Goal: Task Accomplishment & Management: Use online tool/utility

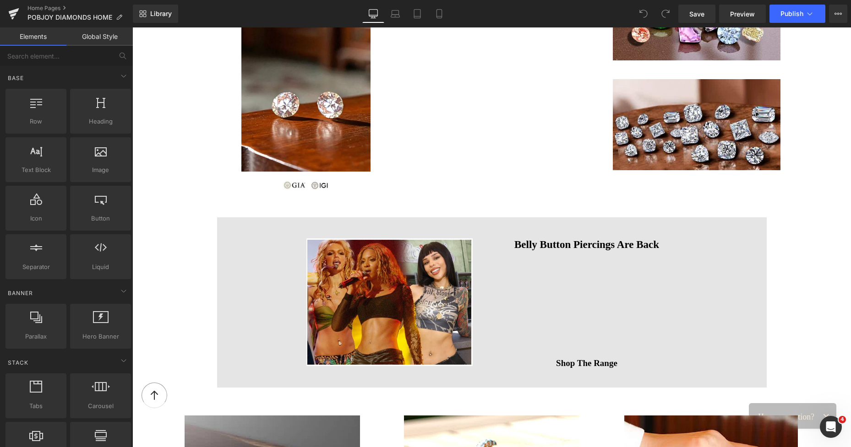
scroll to position [830, 0]
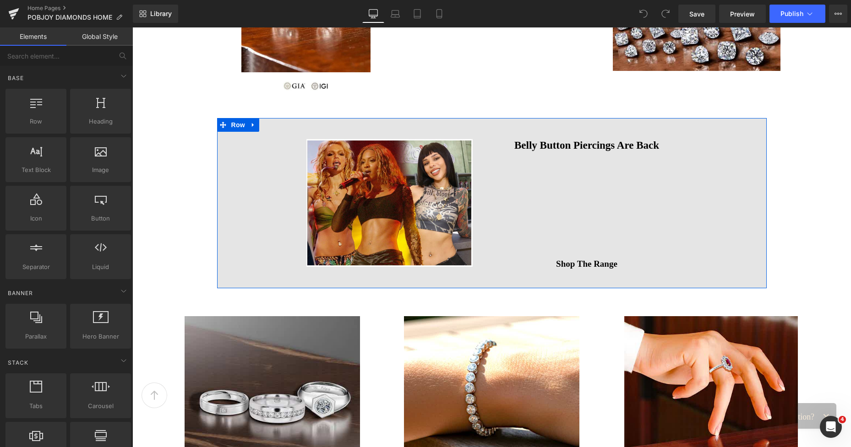
click at [217, 138] on div "Image Belly Button Piercings Are Back Heading Vimeo Shop The Range Button Row" at bounding box center [491, 203] width 549 height 170
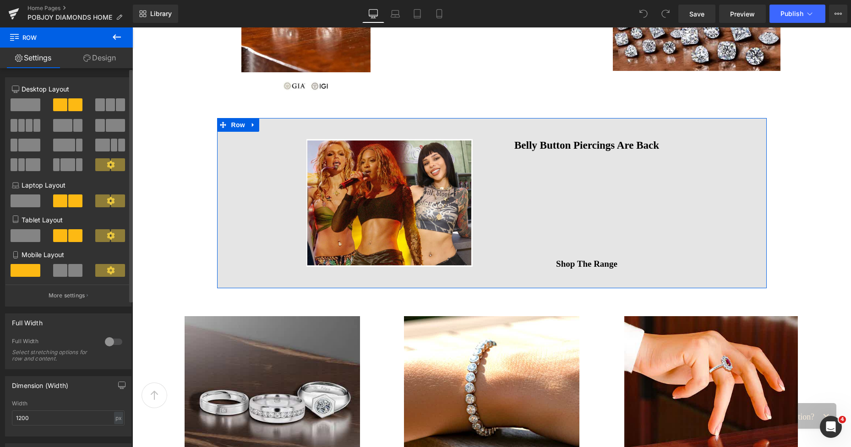
click at [113, 343] on div at bounding box center [114, 342] width 22 height 15
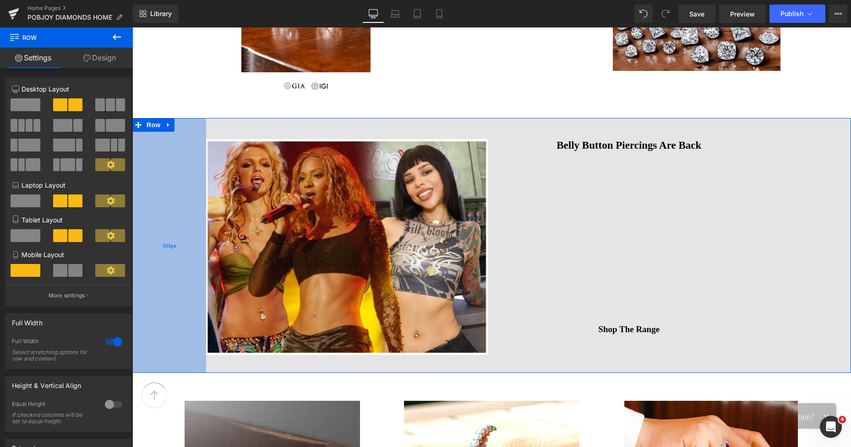
click at [165, 269] on div "161px" at bounding box center [169, 245] width 74 height 255
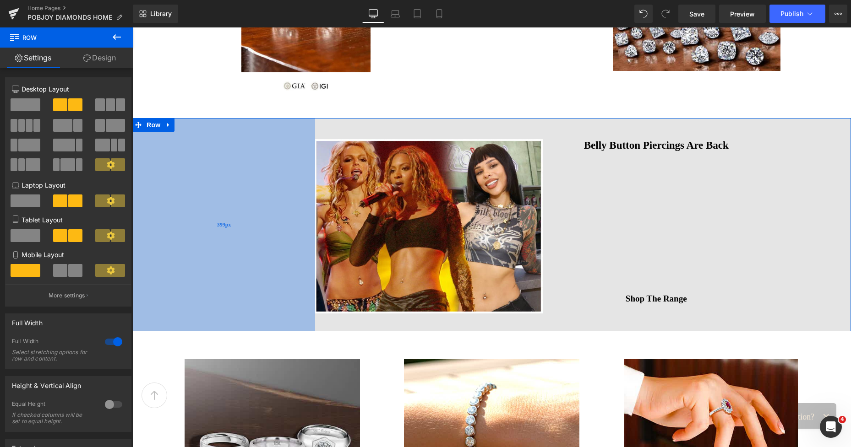
drag, startPoint x: 165, startPoint y: 269, endPoint x: 274, endPoint y: 256, distance: 109.7
click at [274, 256] on div "399px" at bounding box center [223, 224] width 183 height 213
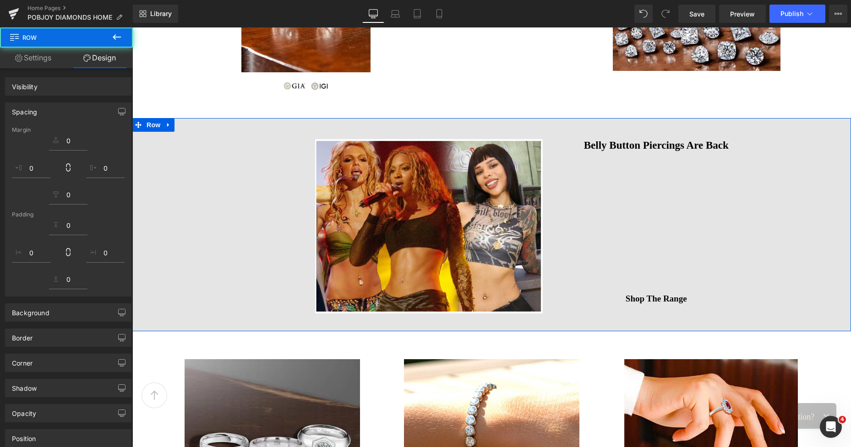
click at [808, 185] on div "Image Belly Button Piercings Are Back Heading Vimeo Shop The Range Button Row 3…" at bounding box center [491, 224] width 718 height 213
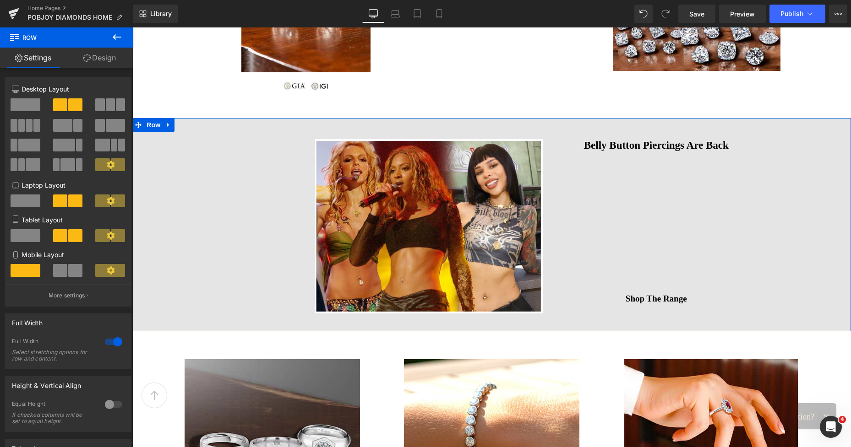
click at [808, 185] on div "Image Belly Button Piercings Are Back Heading Vimeo Shop The Range Button Row 3…" at bounding box center [491, 224] width 718 height 213
click at [826, 134] on div "Image Belly Button Piercings Are Back Heading Vimeo Shop The Range Button Row 3…" at bounding box center [491, 224] width 718 height 213
click at [812, 242] on div "Image Belly Button Piercings Are Back Heading Vimeo Shop The Range Button Row 4…" at bounding box center [491, 224] width 718 height 213
click at [108, 61] on link "Design" at bounding box center [99, 58] width 66 height 21
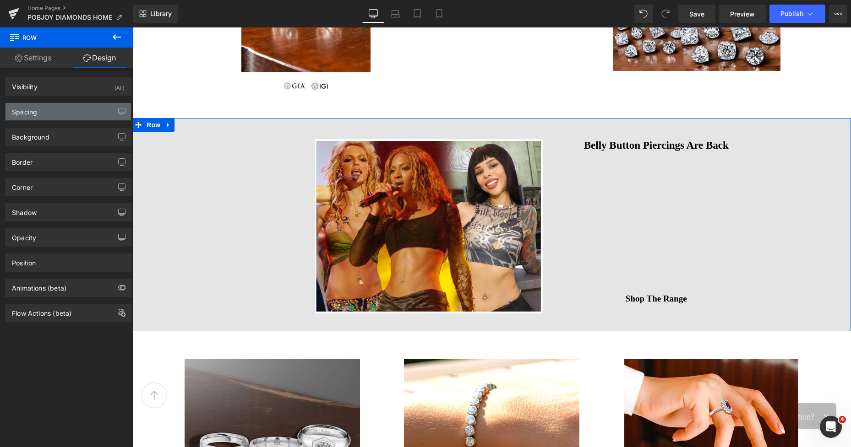
click at [47, 110] on div "Spacing" at bounding box center [67, 111] width 125 height 17
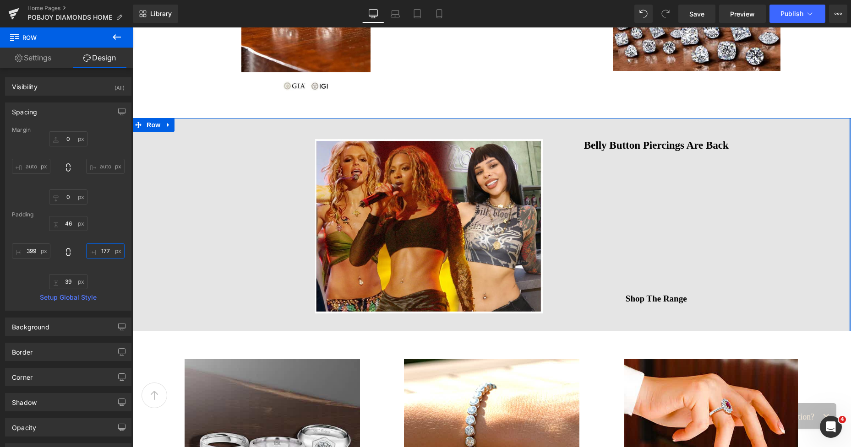
click at [96, 258] on input "text" at bounding box center [105, 251] width 38 height 15
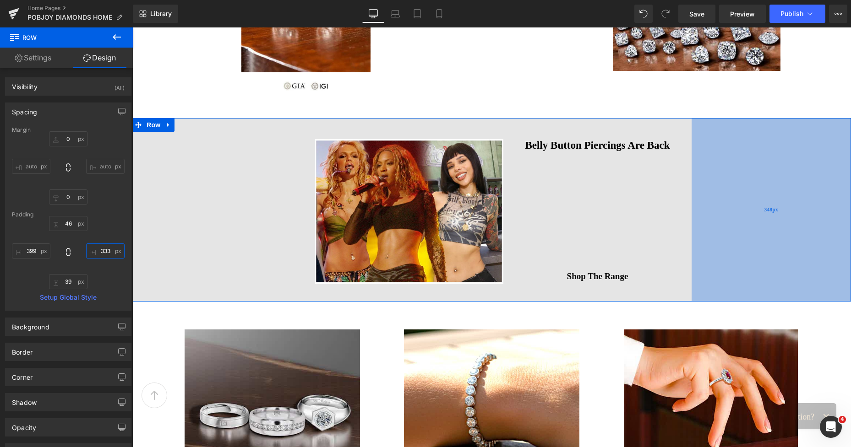
drag, startPoint x: 739, startPoint y: 191, endPoint x: 733, endPoint y: 191, distance: 6.9
click at [733, 191] on div "348px" at bounding box center [770, 209] width 159 height 183
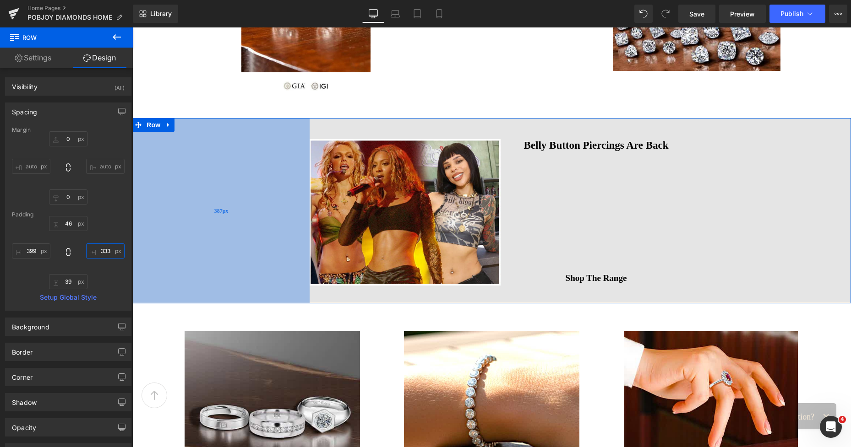
drag, startPoint x: 244, startPoint y: 198, endPoint x: 239, endPoint y: 197, distance: 5.6
click at [239, 197] on div "387px" at bounding box center [220, 210] width 177 height 185
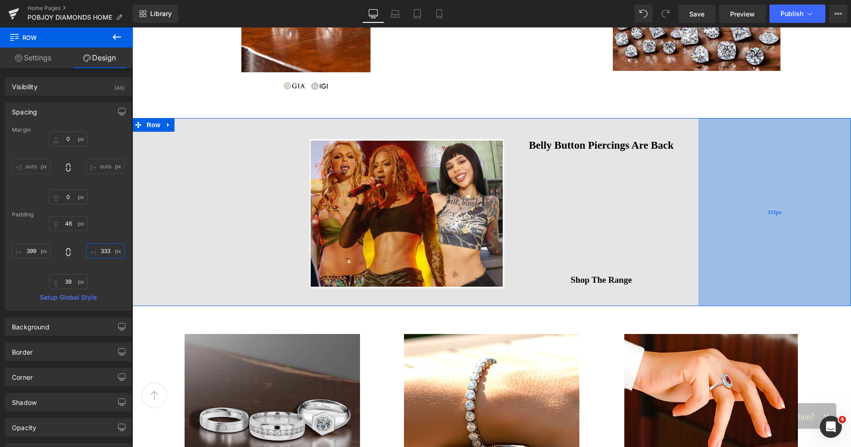
drag, startPoint x: 728, startPoint y: 173, endPoint x: 735, endPoint y: 173, distance: 6.9
click at [735, 173] on div "333px" at bounding box center [774, 212] width 152 height 188
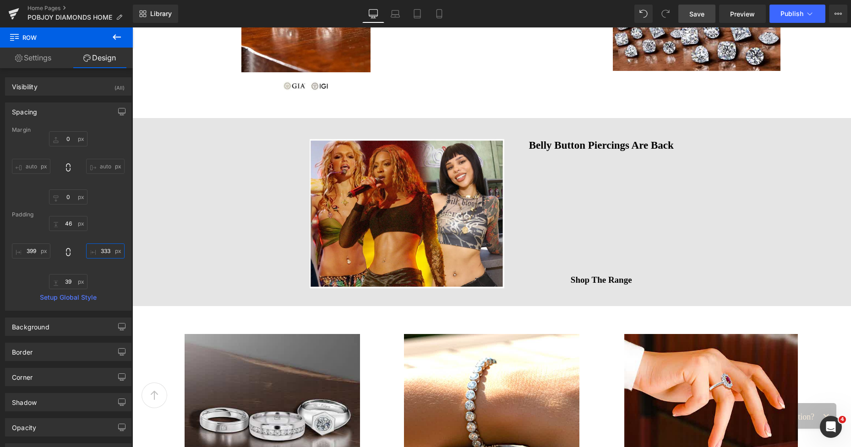
type input "333px"
click at [695, 11] on span "Save" at bounding box center [696, 14] width 15 height 10
click at [427, 13] on icon at bounding box center [429, 14] width 5 height 9
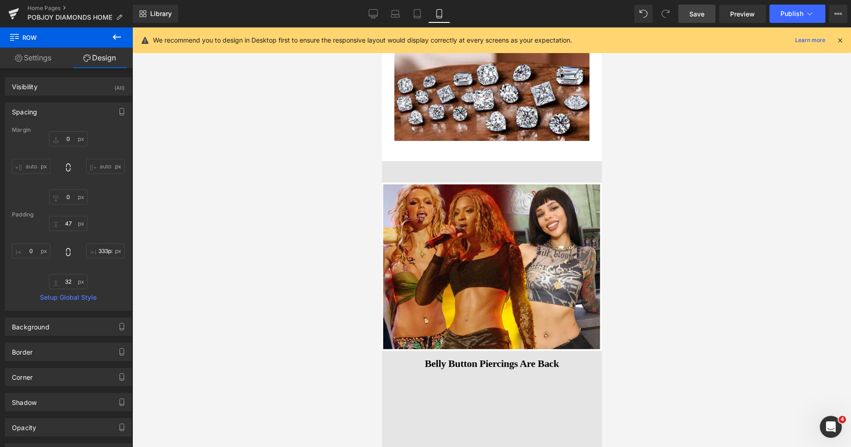
scroll to position [2436, 0]
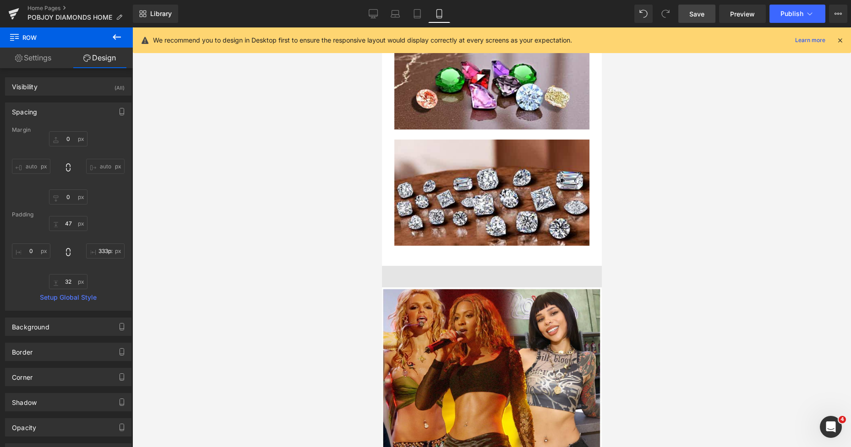
click at [696, 11] on span "Save" at bounding box center [696, 14] width 15 height 10
click at [405, 14] on icon at bounding box center [406, 13] width 9 height 9
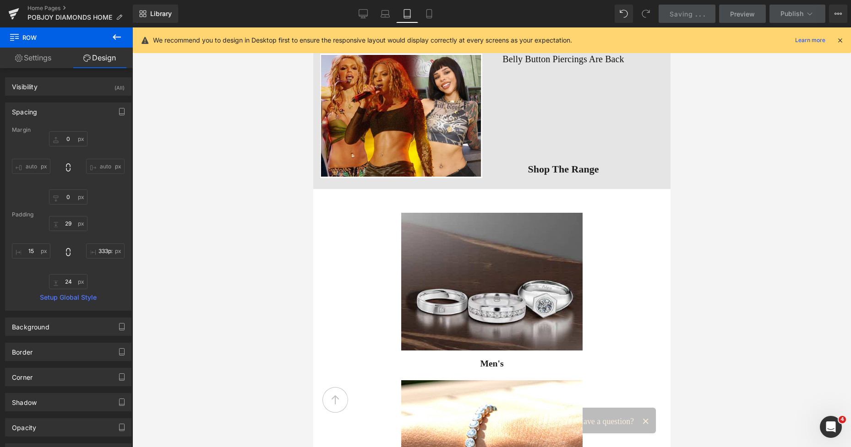
scroll to position [2362, 0]
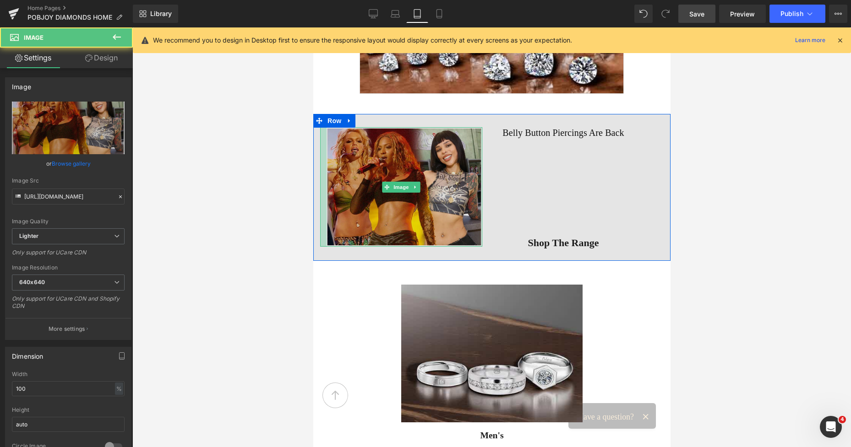
drag, startPoint x: 317, startPoint y: 158, endPoint x: 323, endPoint y: 158, distance: 6.5
click at [323, 158] on div "Image" at bounding box center [401, 187] width 162 height 120
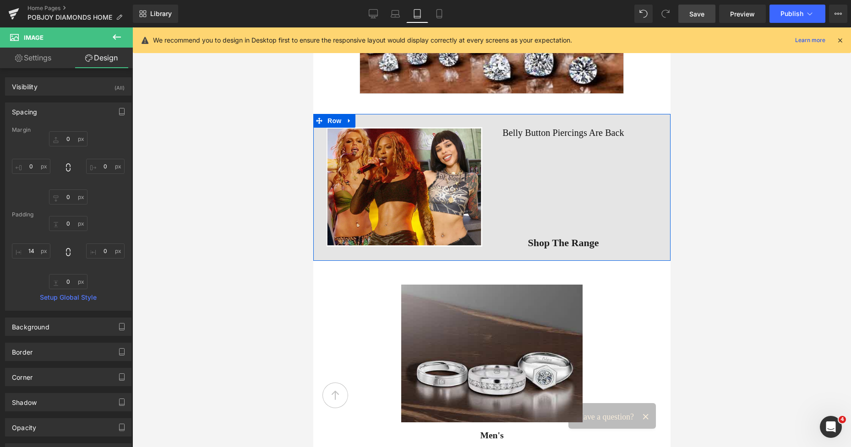
click at [657, 162] on div "Image Belly Button Piercings Are Back Heading Vimeo Shop The Range Button Row 4…" at bounding box center [491, 187] width 357 height 147
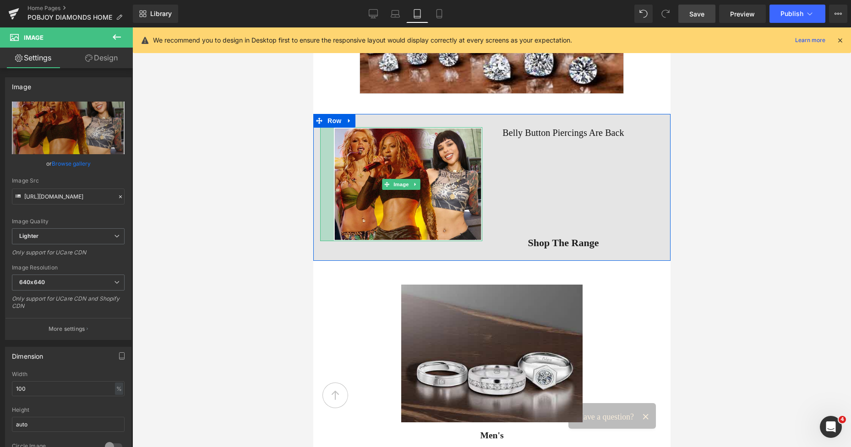
drag, startPoint x: 316, startPoint y: 159, endPoint x: 330, endPoint y: 160, distance: 13.7
click at [330, 160] on div at bounding box center [327, 184] width 14 height 114
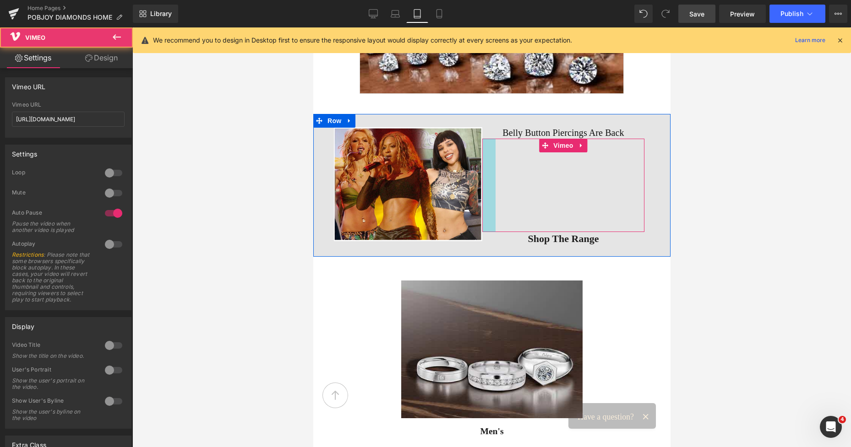
drag, startPoint x: 482, startPoint y: 157, endPoint x: 489, endPoint y: 158, distance: 7.3
click at [489, 158] on div "Vimeo" at bounding box center [563, 185] width 162 height 93
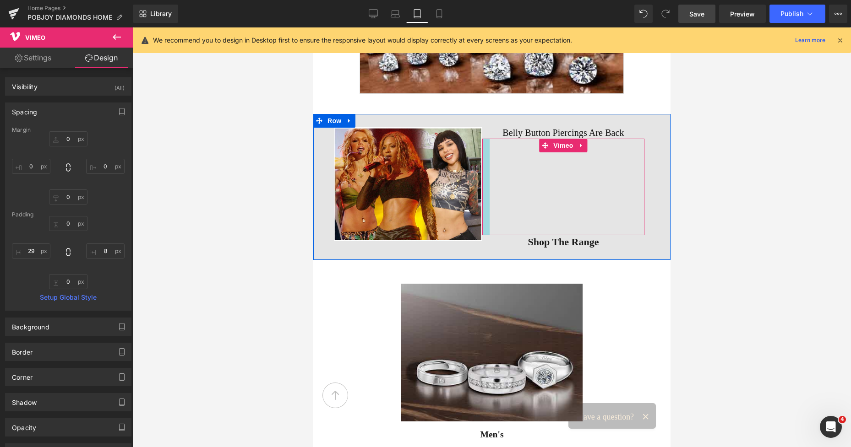
drag, startPoint x: 489, startPoint y: 158, endPoint x: 483, endPoint y: 158, distance: 6.0
click at [483, 158] on div "Vimeo" at bounding box center [563, 187] width 162 height 97
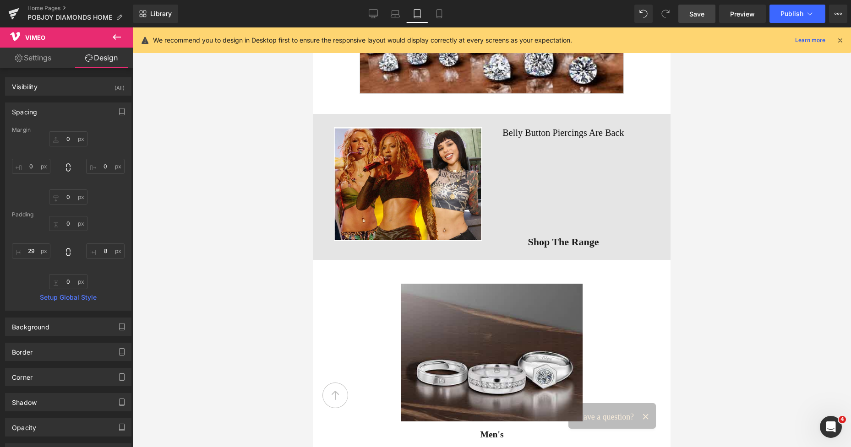
click at [704, 16] on span "Save" at bounding box center [696, 14] width 15 height 10
click at [376, 16] on link "Laptop" at bounding box center [385, 14] width 22 height 18
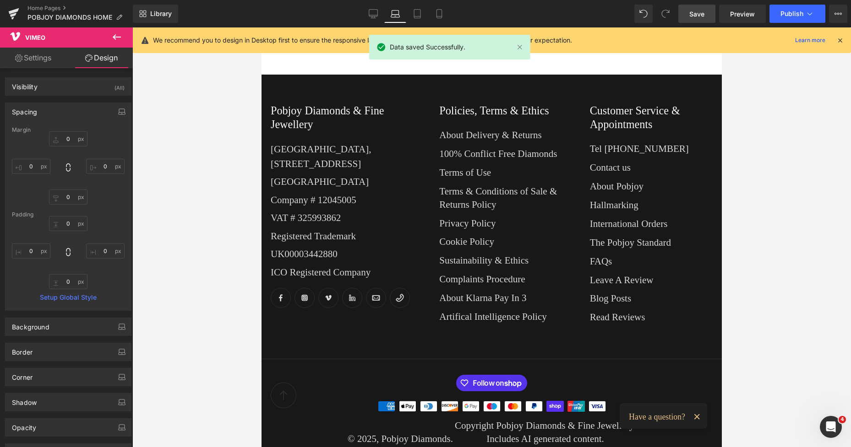
scroll to position [647, 0]
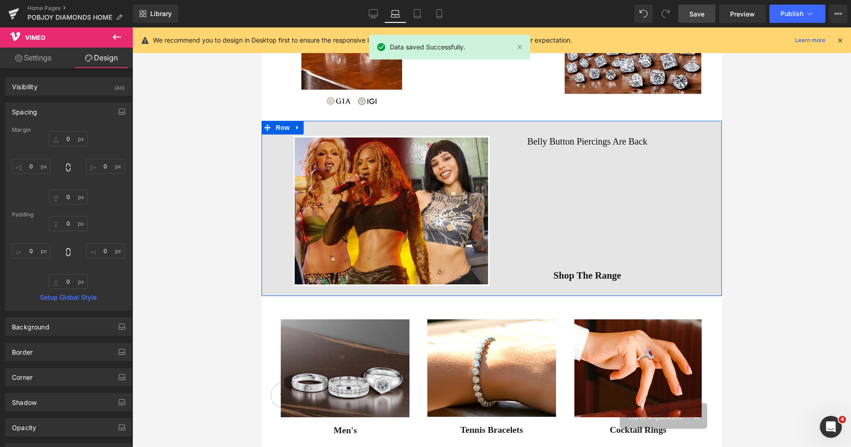
click at [702, 183] on div "Image Belly Button Piercings Are Back Heading Vimeo Shop The Range Button Row 4…" at bounding box center [491, 208] width 460 height 175
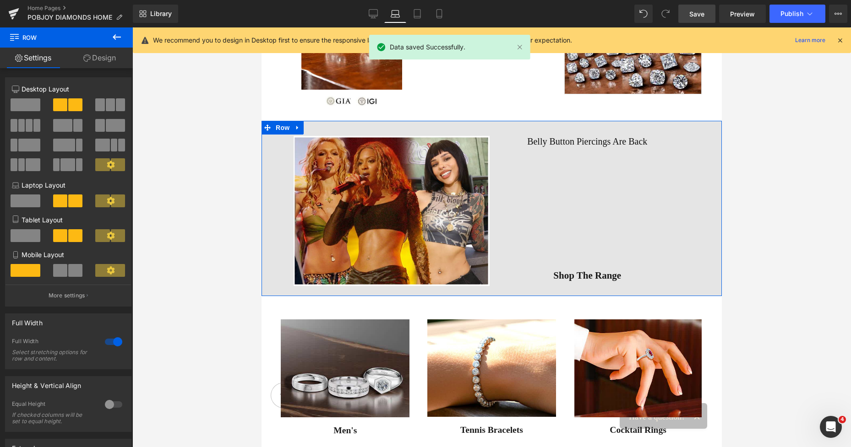
click at [266, 170] on div "Image Belly Button Piercings Are Back Heading Vimeo Shop The Range Button Row 4…" at bounding box center [491, 208] width 460 height 175
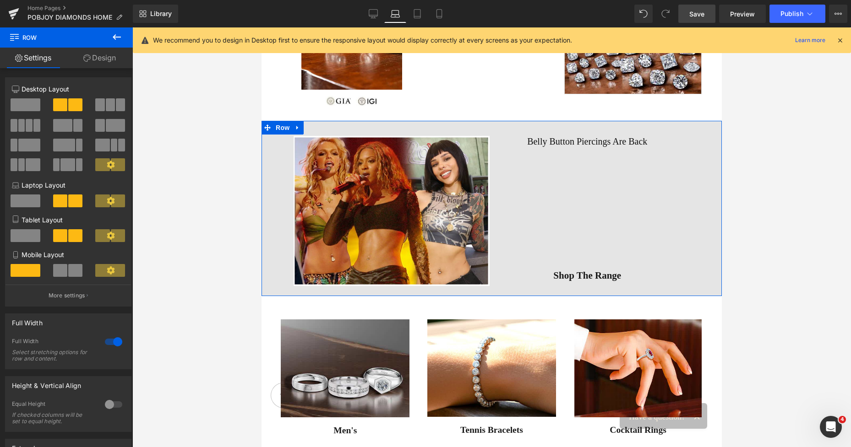
click at [110, 63] on link "Design" at bounding box center [99, 58] width 66 height 21
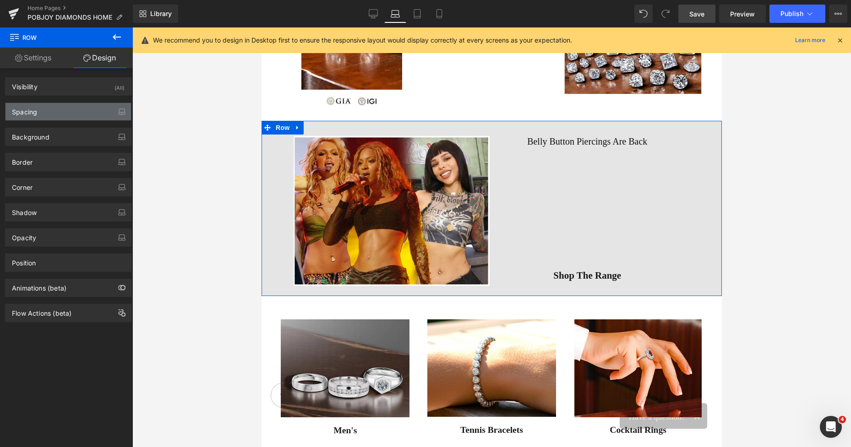
click at [40, 109] on div "Spacing" at bounding box center [67, 111] width 125 height 17
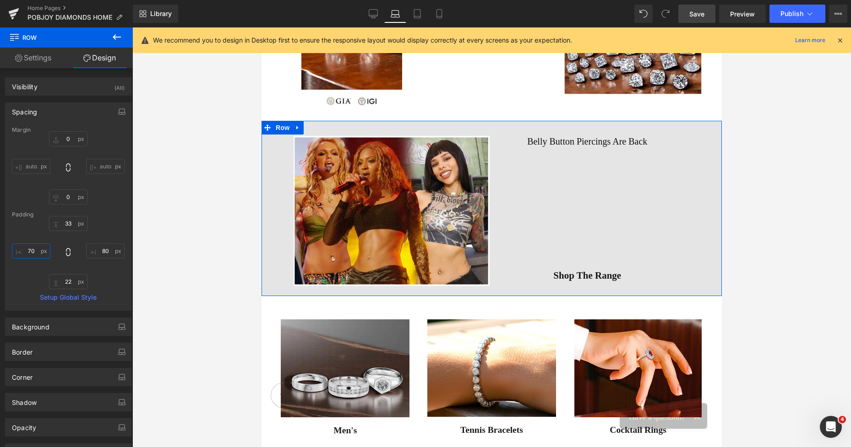
click at [30, 251] on input "text" at bounding box center [31, 251] width 38 height 15
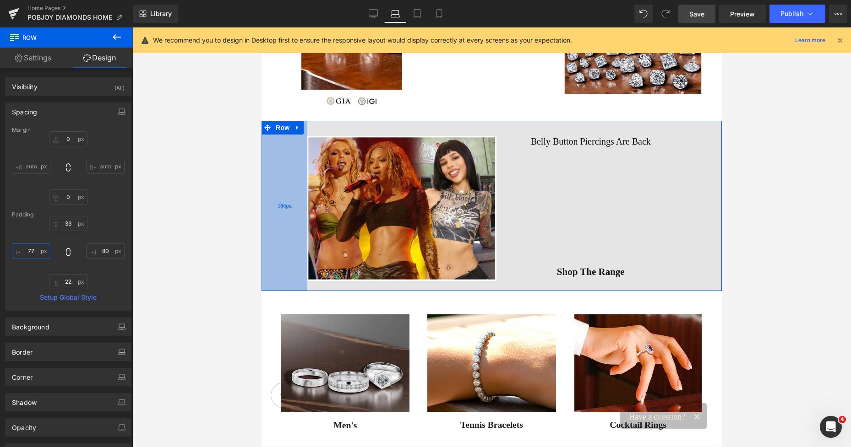
drag, startPoint x: 276, startPoint y: 193, endPoint x: 287, endPoint y: 196, distance: 10.9
click at [287, 196] on div "100px" at bounding box center [284, 206] width 46 height 170
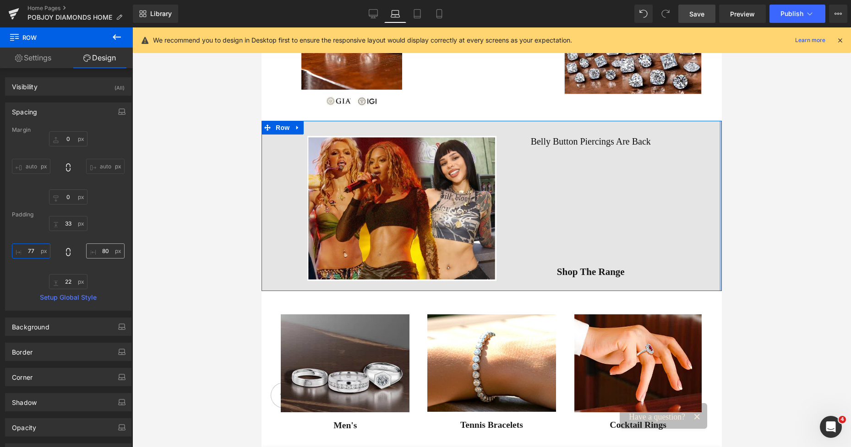
type input "100px"
click at [96, 253] on input "text" at bounding box center [105, 251] width 38 height 15
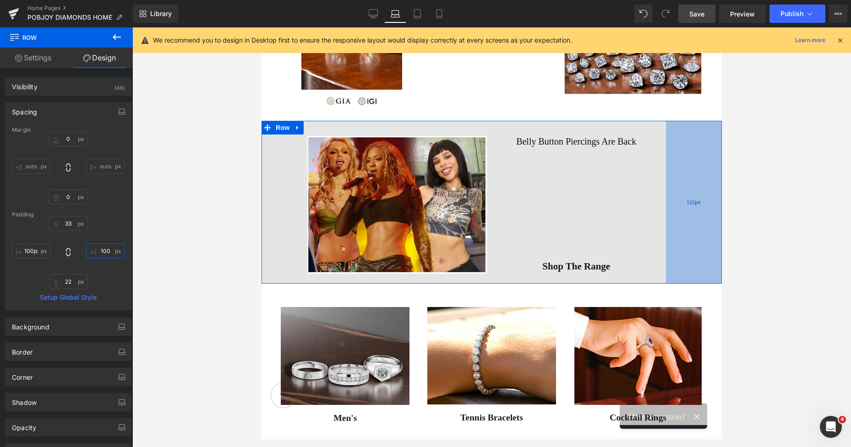
drag, startPoint x: 701, startPoint y: 178, endPoint x: 691, endPoint y: 178, distance: 10.1
click at [691, 178] on div "122px" at bounding box center [694, 202] width 56 height 163
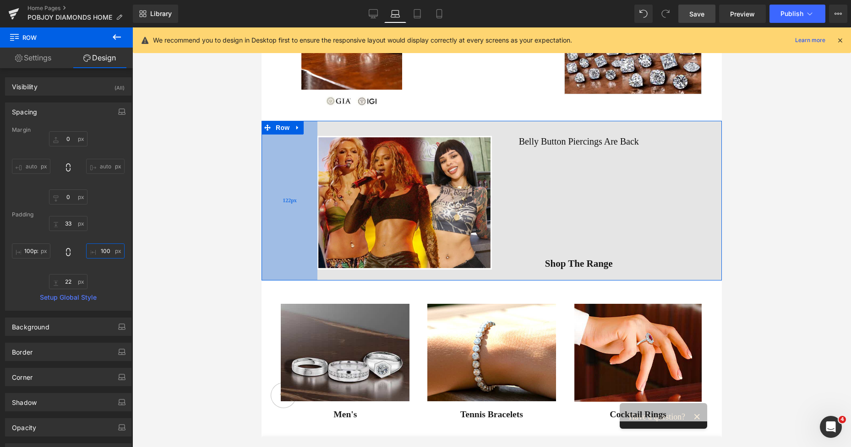
drag, startPoint x: 283, startPoint y: 183, endPoint x: 293, endPoint y: 184, distance: 10.2
click at [293, 184] on div "122px" at bounding box center [289, 200] width 56 height 159
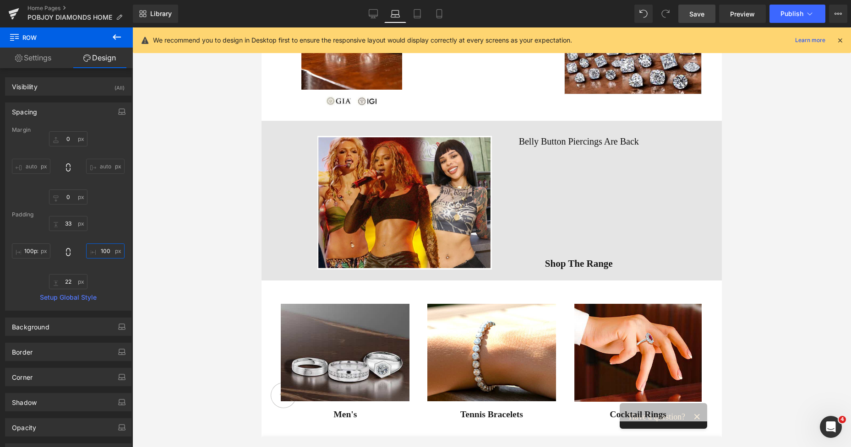
type input "122px"
click at [699, 14] on span "Save" at bounding box center [696, 14] width 15 height 10
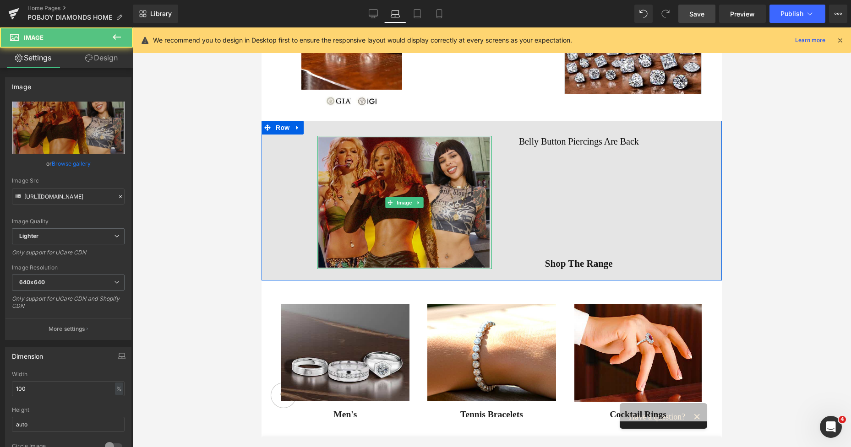
click at [487, 188] on img at bounding box center [404, 202] width 174 height 133
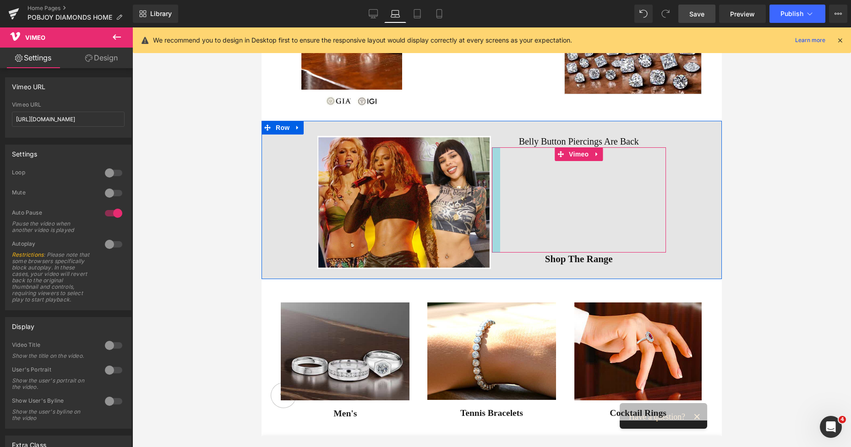
drag, startPoint x: 490, startPoint y: 188, endPoint x: 499, endPoint y: 189, distance: 8.4
click at [499, 189] on div "Vimeo" at bounding box center [579, 199] width 174 height 105
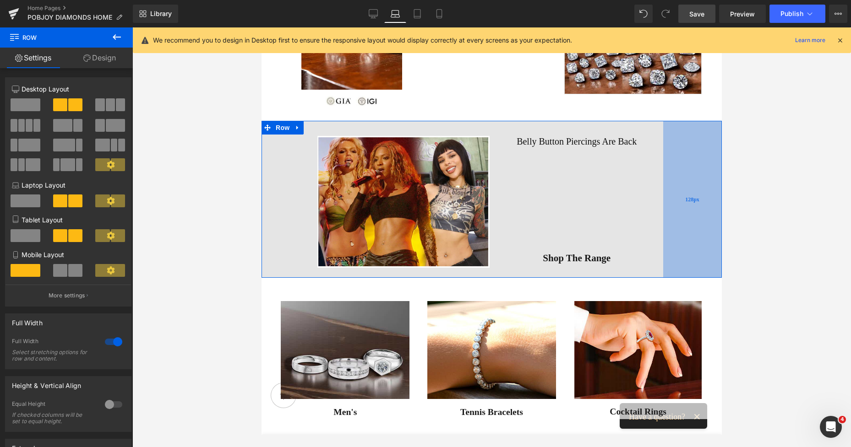
click at [696, 169] on div "128px" at bounding box center [692, 199] width 59 height 157
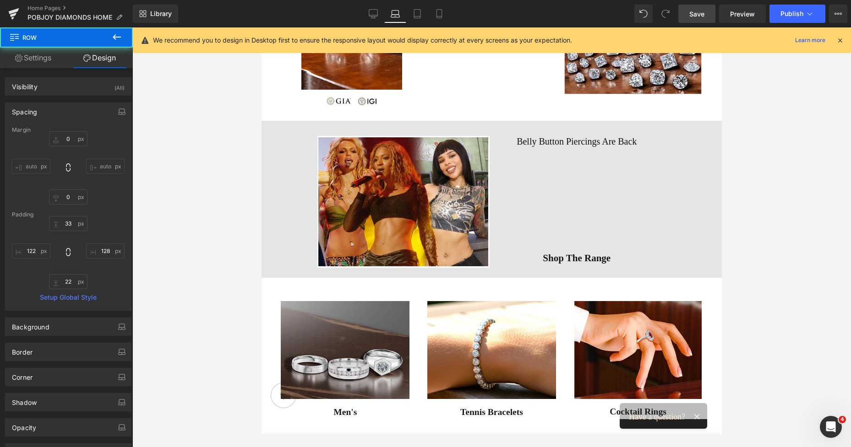
click at [693, 14] on span "Save" at bounding box center [696, 14] width 15 height 10
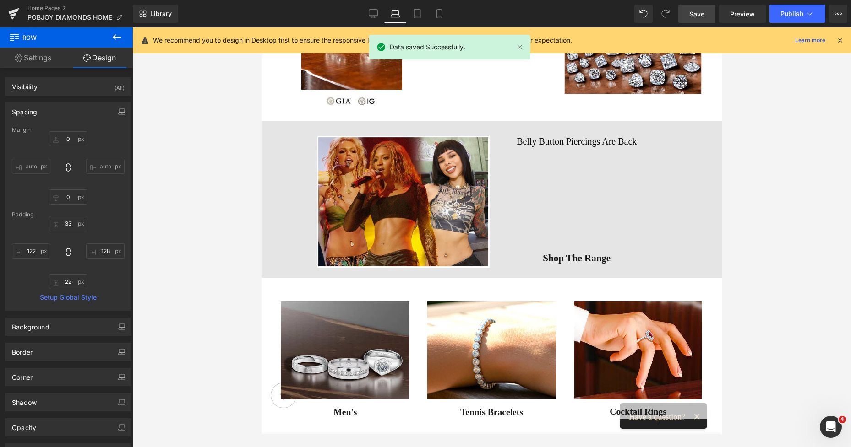
click at [697, 12] on span "Save" at bounding box center [696, 14] width 15 height 10
click at [790, 16] on span "Publish" at bounding box center [791, 13] width 23 height 7
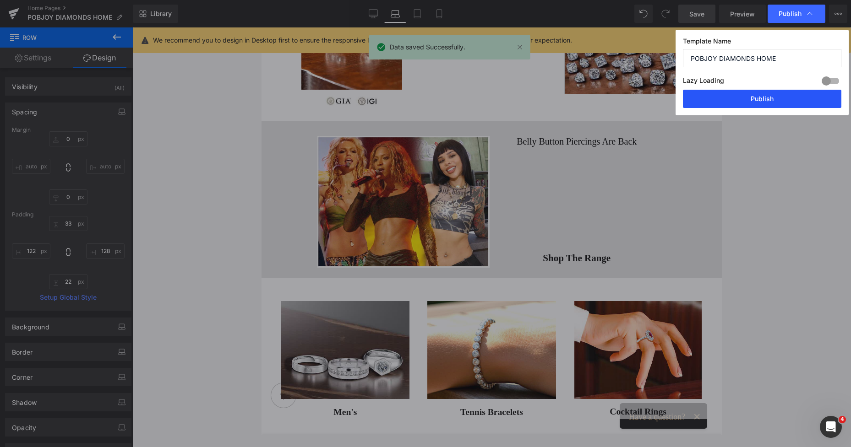
drag, startPoint x: 763, startPoint y: 98, endPoint x: 256, endPoint y: 36, distance: 510.7
click at [763, 98] on button "Publish" at bounding box center [762, 99] width 158 height 18
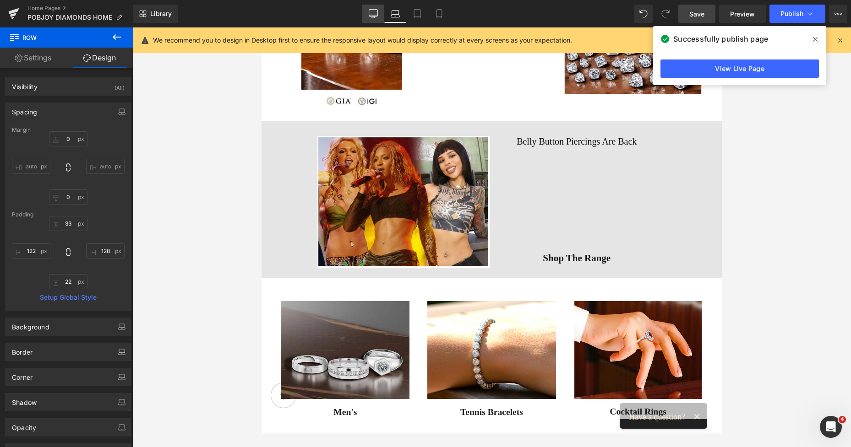
click at [370, 17] on icon at bounding box center [373, 13] width 9 height 9
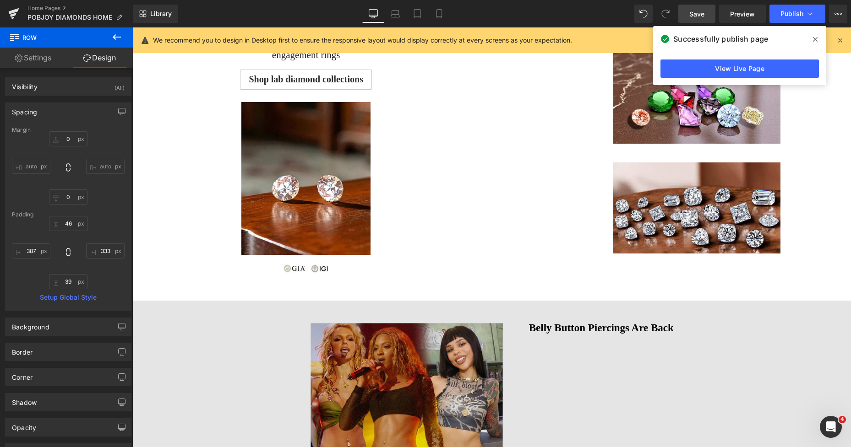
scroll to position [879, 0]
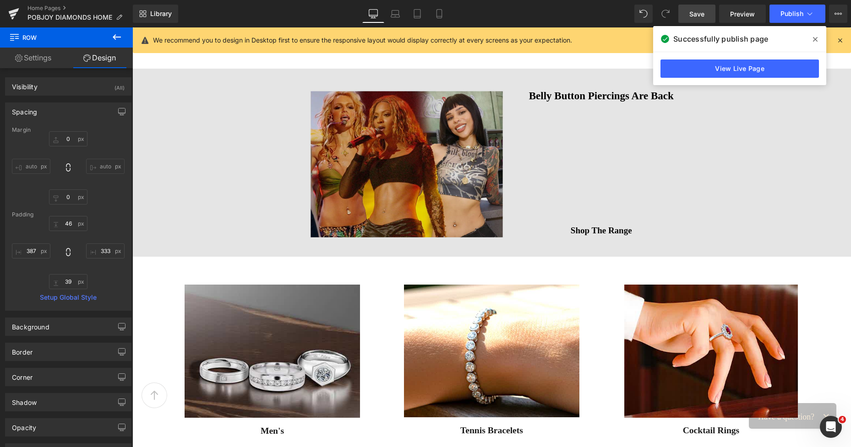
click at [488, 110] on img at bounding box center [407, 164] width 195 height 149
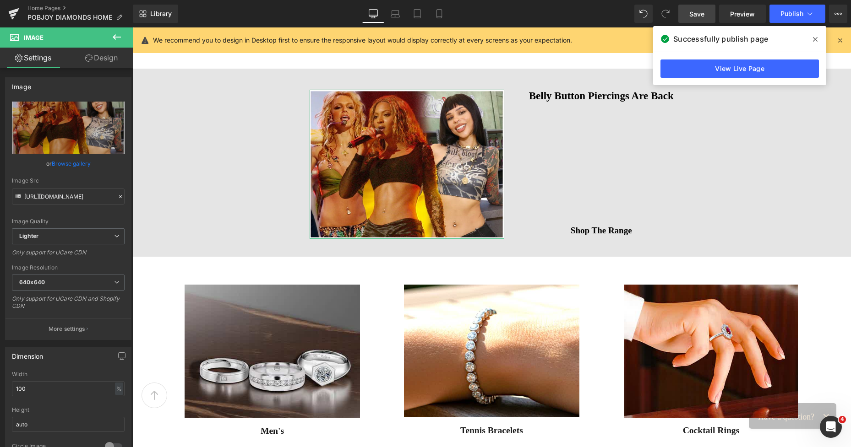
click at [112, 54] on link "Design" at bounding box center [101, 58] width 66 height 21
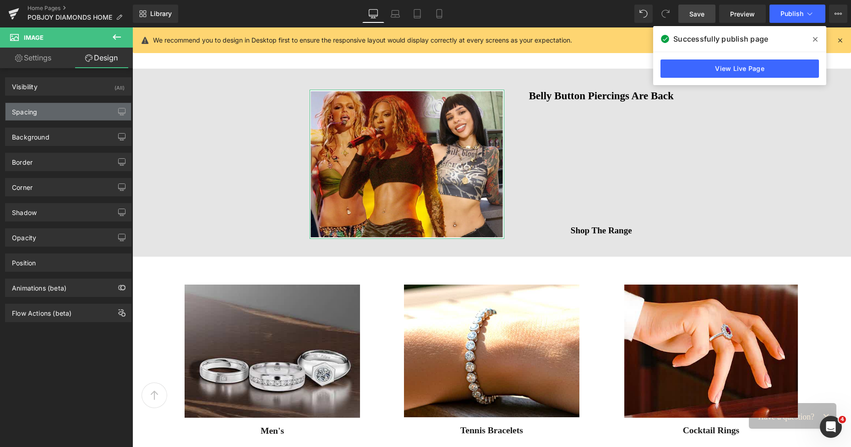
click at [54, 113] on div "Spacing" at bounding box center [67, 111] width 125 height 17
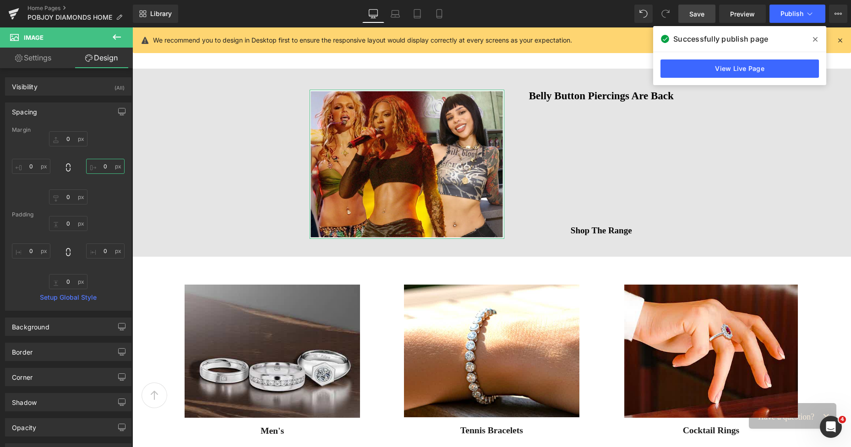
click at [101, 170] on input "text" at bounding box center [105, 166] width 38 height 15
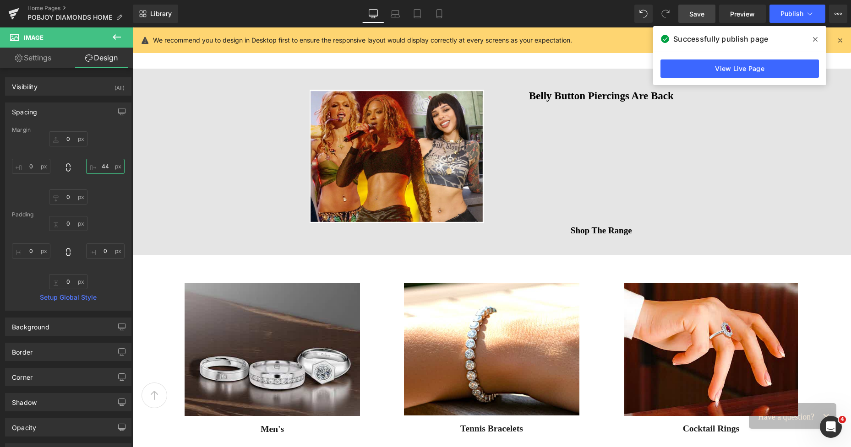
type input "44"
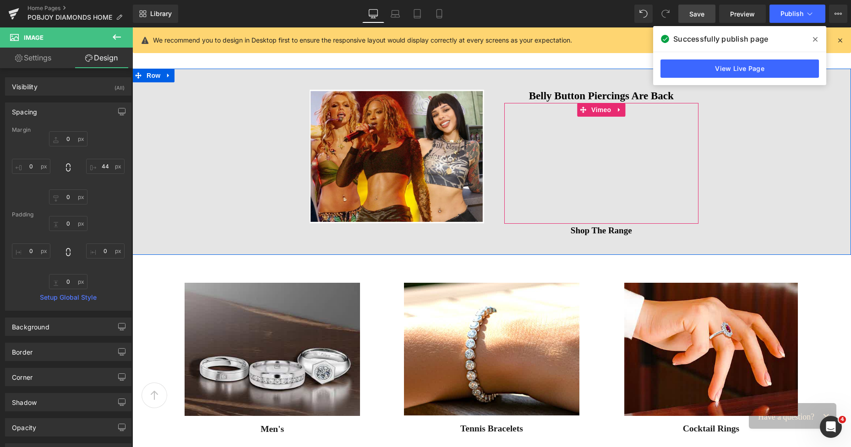
click at [732, 143] on div "Image Belly Button Piercings Are Back Heading Vimeo Shop The Range Button Row 4…" at bounding box center [491, 162] width 718 height 186
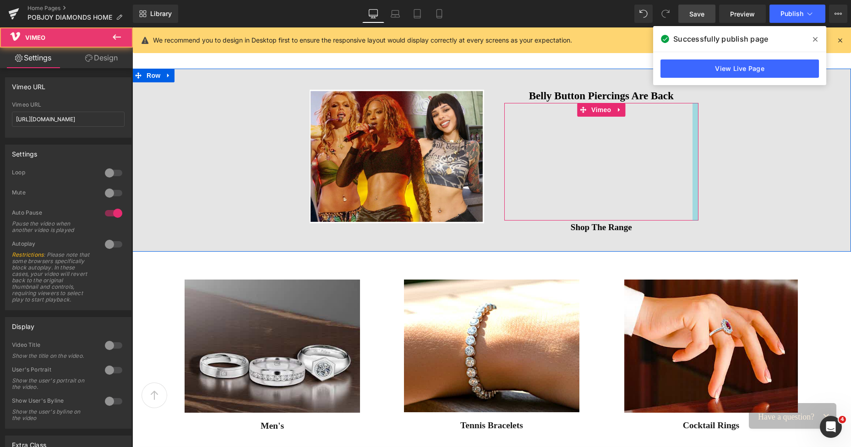
drag, startPoint x: 694, startPoint y: 140, endPoint x: 688, endPoint y: 140, distance: 6.0
click at [688, 140] on div "Vimeo" at bounding box center [601, 162] width 195 height 118
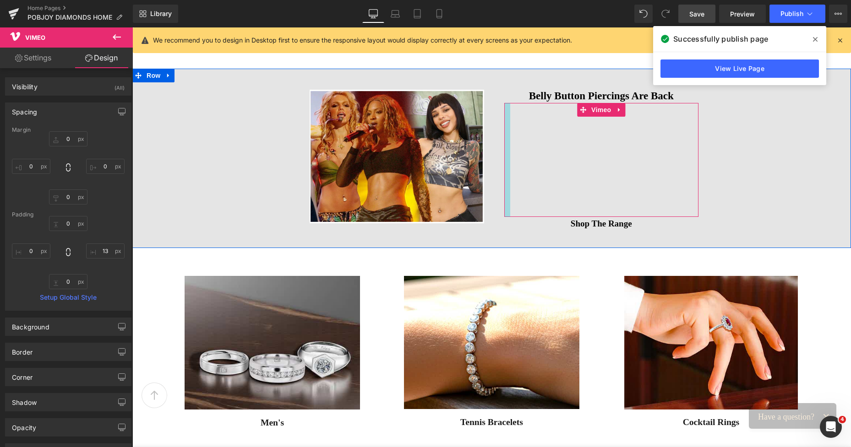
drag, startPoint x: 502, startPoint y: 147, endPoint x: 508, endPoint y: 147, distance: 6.0
click at [508, 147] on div "Vimeo" at bounding box center [601, 160] width 195 height 114
click at [739, 125] on div "Image Belly Button Piercings Are Back Heading Vimeo Shop The Range Button Row 4…" at bounding box center [491, 158] width 718 height 179
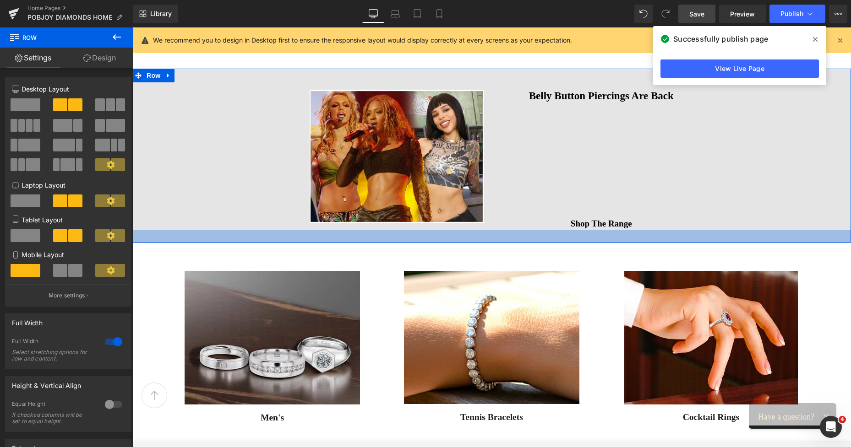
drag, startPoint x: 576, startPoint y: 245, endPoint x: 573, endPoint y: 240, distance: 5.7
click at [573, 240] on div at bounding box center [491, 236] width 718 height 13
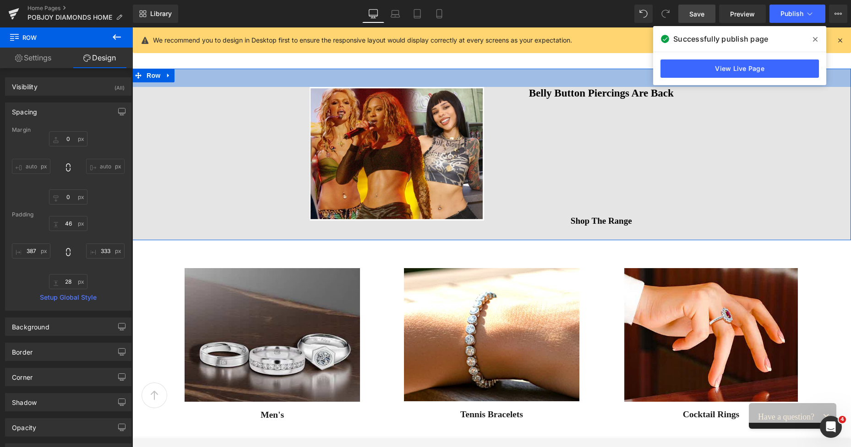
drag, startPoint x: 522, startPoint y: 69, endPoint x: 515, endPoint y: 66, distance: 7.8
click at [515, 66] on div "Image Handpicked diamonds of extraordinary cut and brilliance Heading Image Dia…" at bounding box center [491, 134] width 718 height 1817
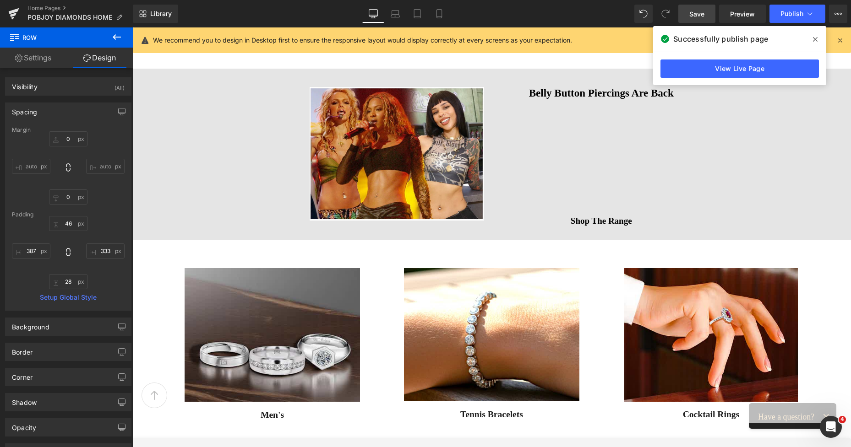
click at [693, 11] on span "Save" at bounding box center [696, 14] width 15 height 10
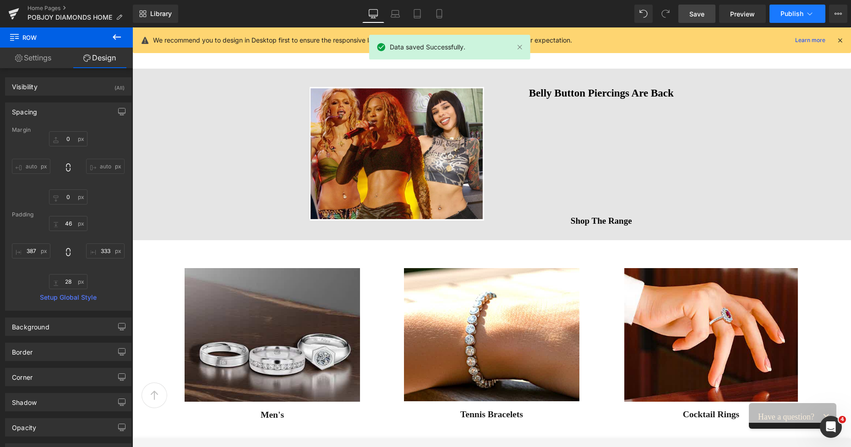
click at [782, 12] on span "Publish" at bounding box center [791, 13] width 23 height 7
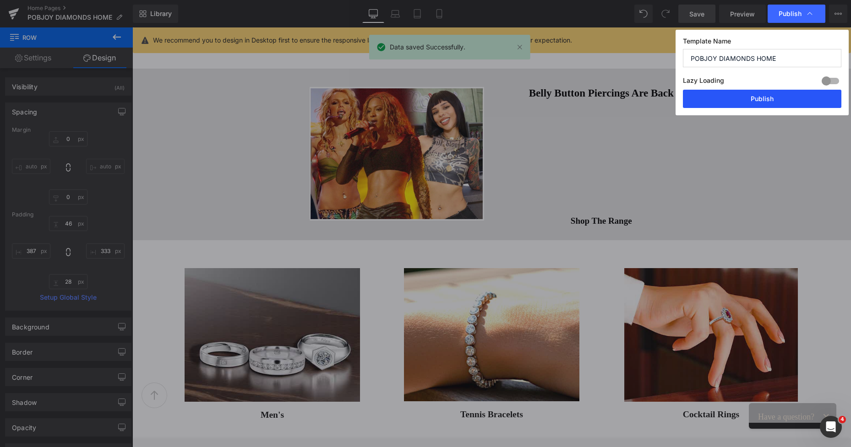
drag, startPoint x: 757, startPoint y: 97, endPoint x: 624, endPoint y: 70, distance: 136.0
click at [757, 97] on button "Publish" at bounding box center [762, 99] width 158 height 18
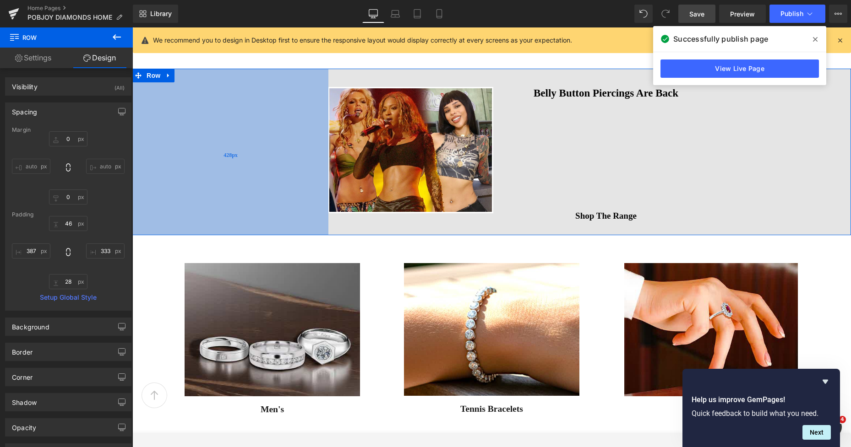
drag, startPoint x: 278, startPoint y: 116, endPoint x: 297, endPoint y: 120, distance: 19.8
click at [297, 120] on div "428px" at bounding box center [230, 152] width 196 height 167
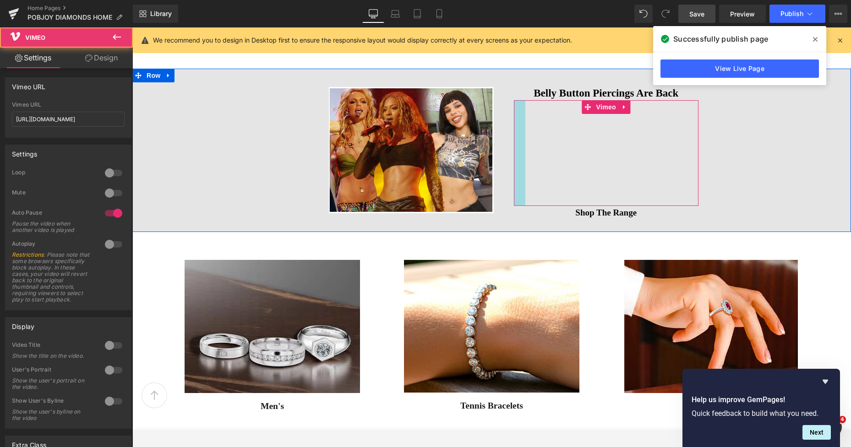
drag, startPoint x: 512, startPoint y: 125, endPoint x: 518, endPoint y: 125, distance: 5.5
click at [518, 125] on div "Vimeo" at bounding box center [606, 153] width 185 height 106
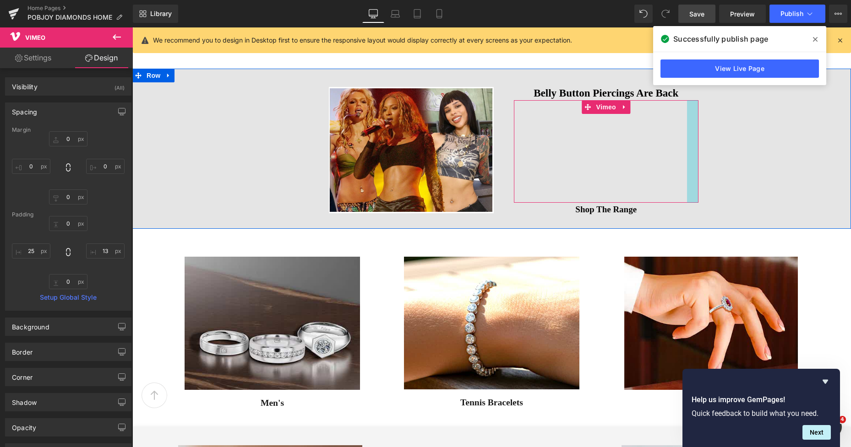
drag, startPoint x: 692, startPoint y: 120, endPoint x: 686, endPoint y: 120, distance: 5.5
click at [686, 120] on div "Vimeo" at bounding box center [606, 151] width 185 height 103
click at [541, 92] on h2 "Belly Button Piercings Are Back" at bounding box center [606, 93] width 185 height 13
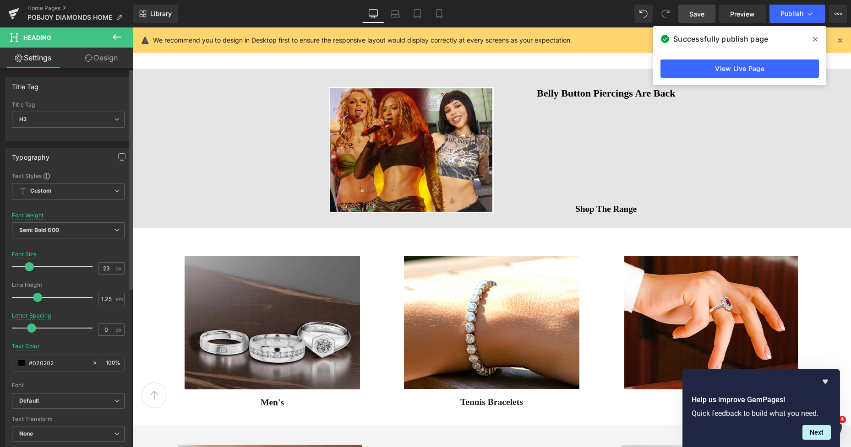
click at [32, 268] on span at bounding box center [29, 266] width 9 height 9
click at [31, 269] on span at bounding box center [29, 266] width 9 height 9
click at [696, 10] on span "Save" at bounding box center [696, 14] width 15 height 10
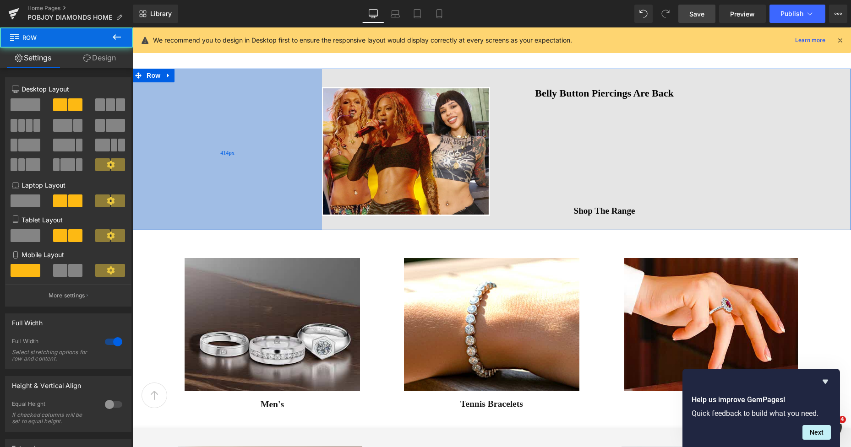
drag, startPoint x: 286, startPoint y: 136, endPoint x: 279, endPoint y: 135, distance: 7.1
click at [279, 135] on div "414px" at bounding box center [227, 150] width 190 height 162
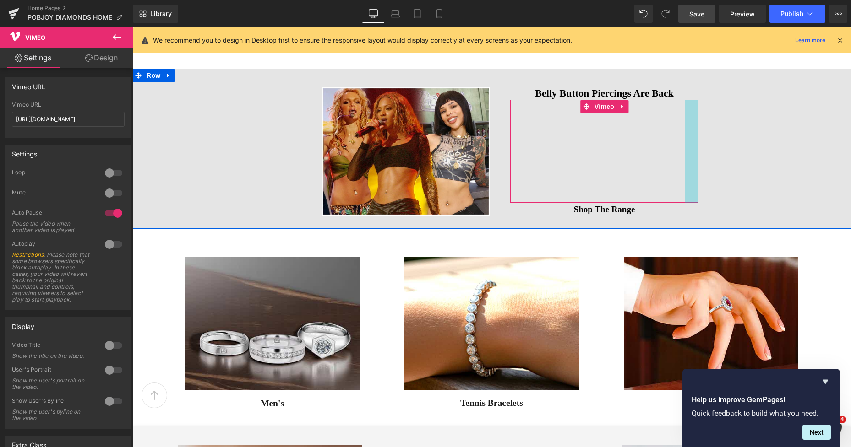
click at [690, 135] on div "Vimeo" at bounding box center [604, 151] width 188 height 103
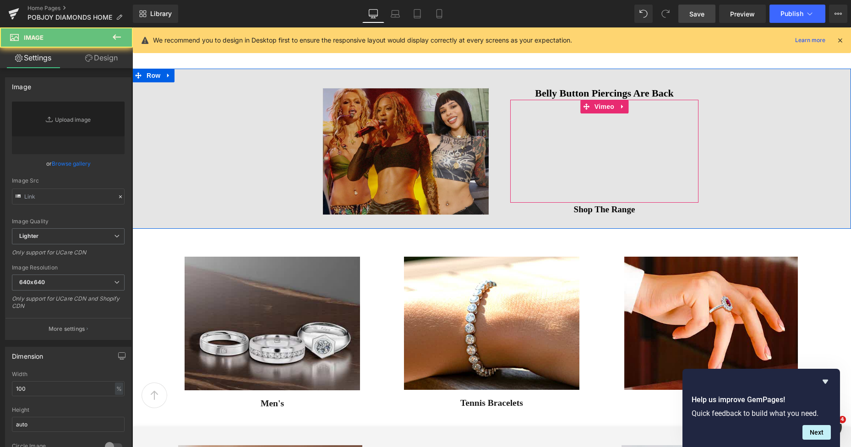
drag, startPoint x: 384, startPoint y: 112, endPoint x: 374, endPoint y: 117, distance: 11.5
click at [384, 112] on img at bounding box center [406, 151] width 168 height 129
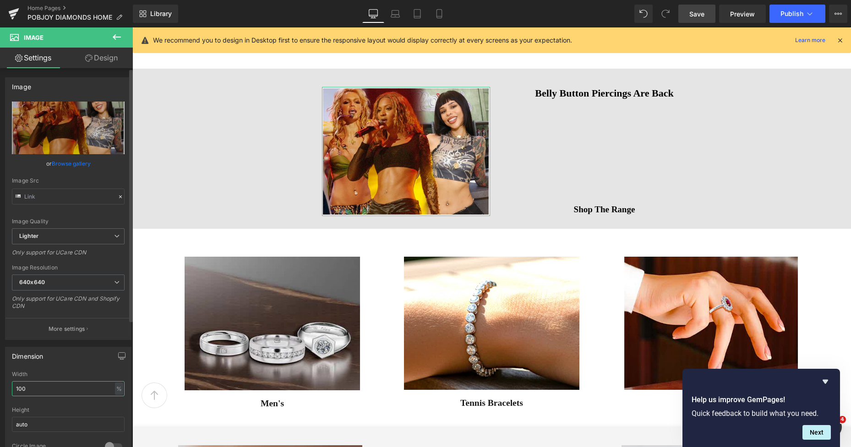
drag, startPoint x: 26, startPoint y: 392, endPoint x: 2, endPoint y: 391, distance: 24.3
click at [3, 391] on div "Dimension 100% Width 100 % % px auto Height auto 0 Circle Image" at bounding box center [68, 401] width 137 height 123
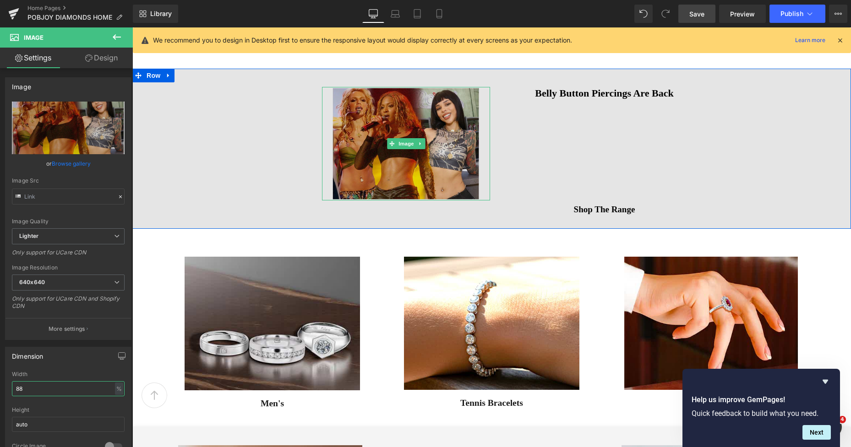
type input "88"
click at [471, 125] on img at bounding box center [406, 144] width 148 height 114
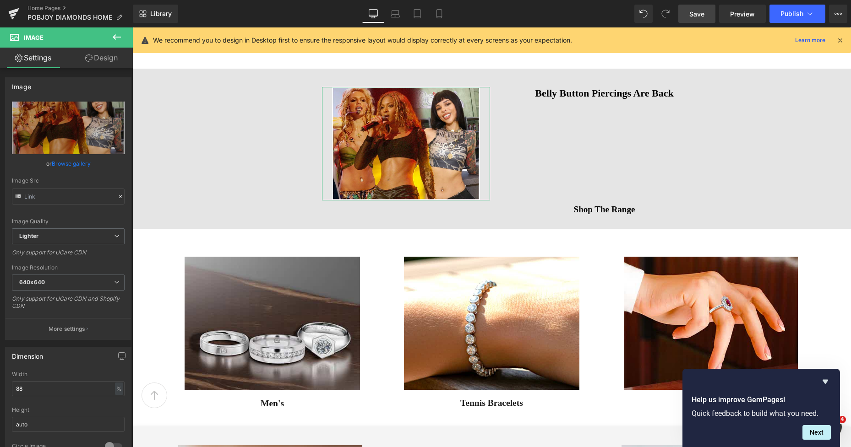
click at [101, 61] on link "Design" at bounding box center [101, 58] width 66 height 21
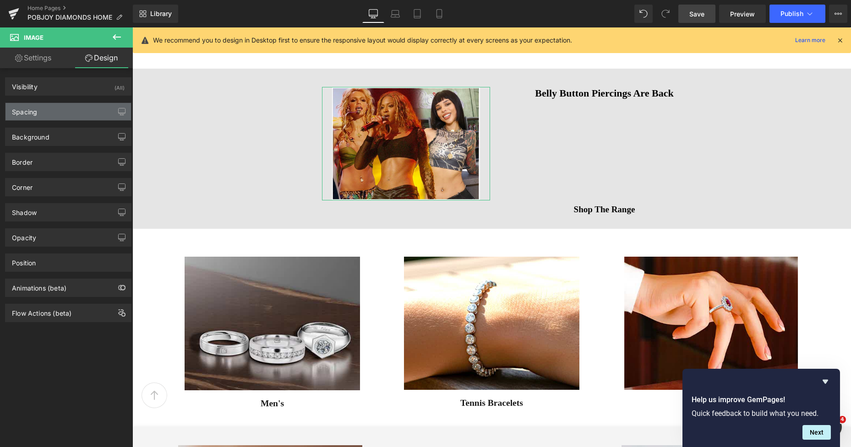
click at [49, 112] on div "Spacing" at bounding box center [67, 111] width 125 height 17
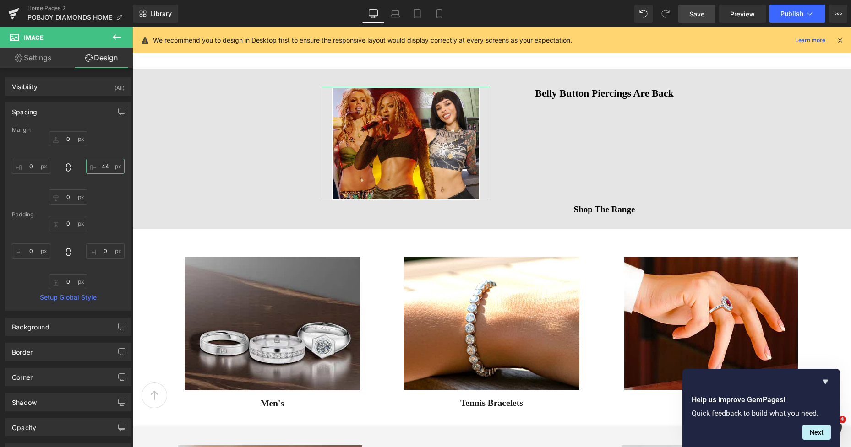
click at [98, 169] on input "text" at bounding box center [105, 166] width 38 height 15
type input "65"
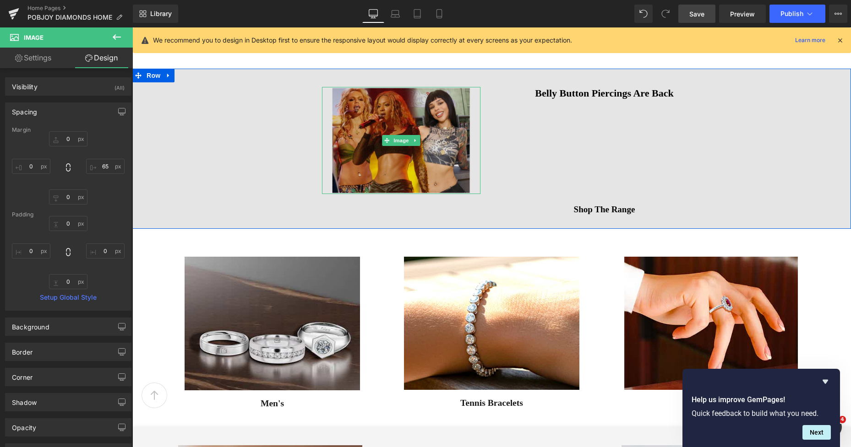
click at [350, 125] on img at bounding box center [401, 140] width 139 height 107
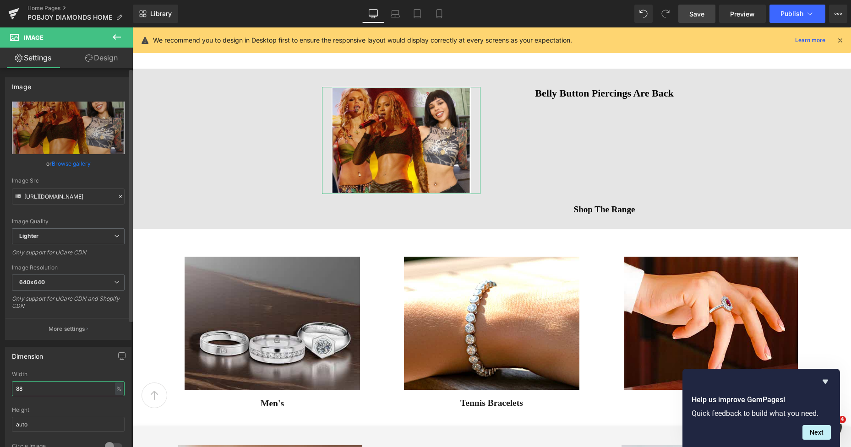
drag, startPoint x: 45, startPoint y: 386, endPoint x: 0, endPoint y: 395, distance: 45.7
click at [0, 395] on div "Dimension 88% Width 88 % % px auto Height auto 0 Circle Image" at bounding box center [68, 401] width 137 height 123
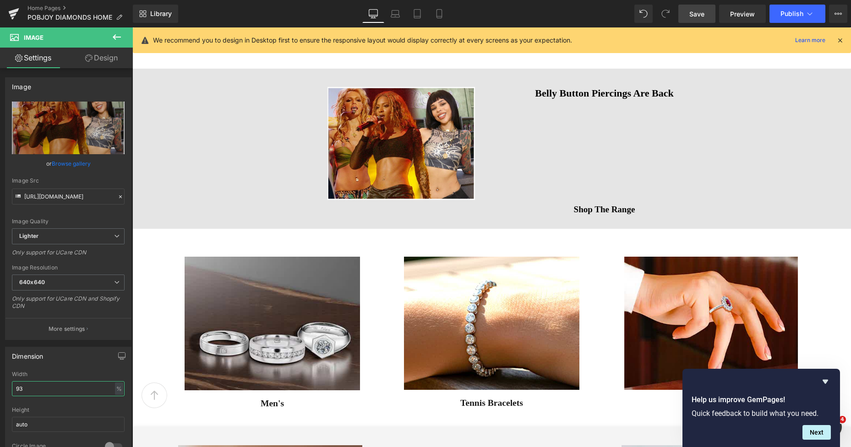
type input "93"
click at [700, 11] on span "Save" at bounding box center [696, 14] width 15 height 10
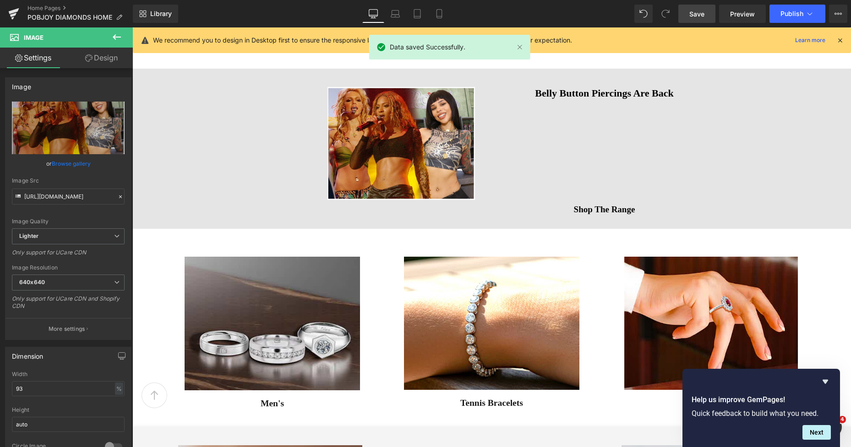
click at [702, 12] on span "Save" at bounding box center [696, 14] width 15 height 10
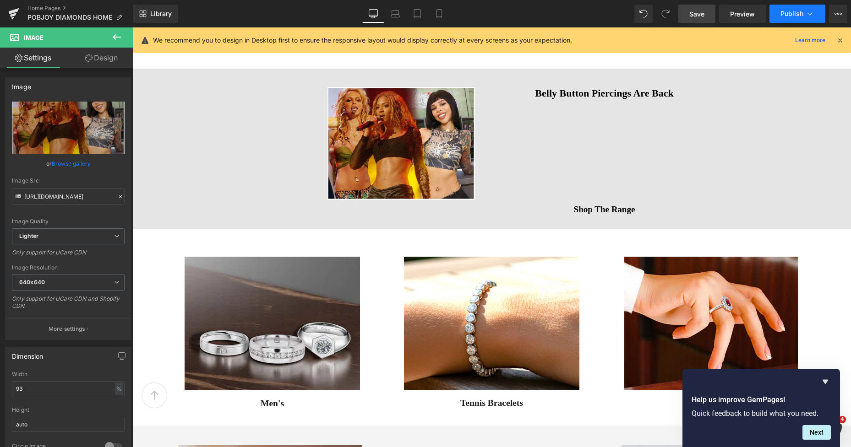
click at [787, 11] on span "Publish" at bounding box center [791, 13] width 23 height 7
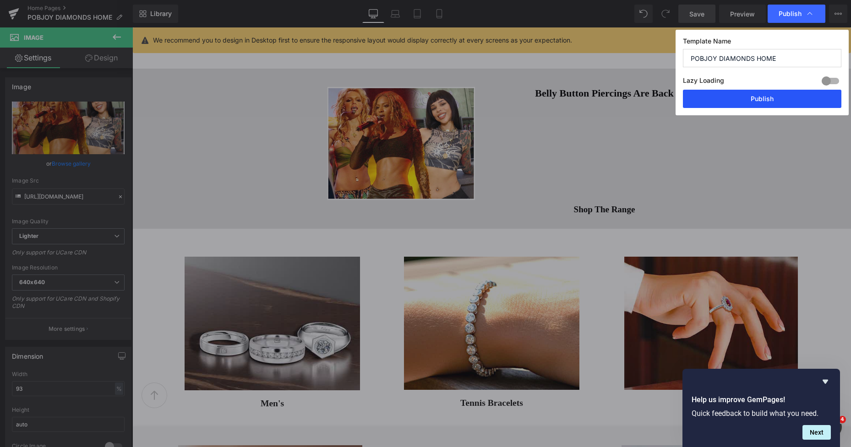
click at [754, 98] on button "Publish" at bounding box center [762, 99] width 158 height 18
